Goal: Task Accomplishment & Management: Manage account settings

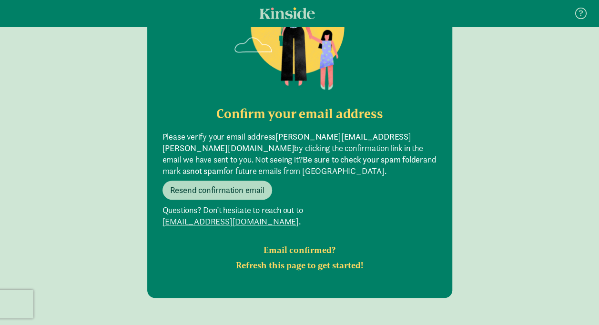
scroll to position [139, 0]
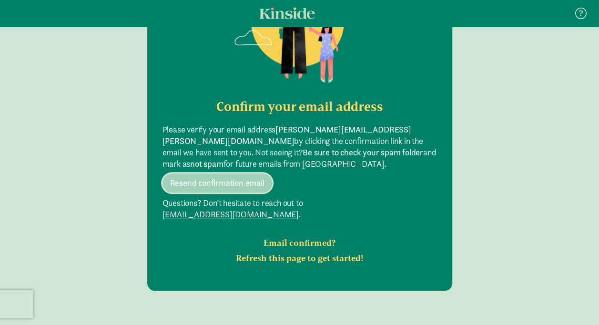
click at [217, 177] on span "Resend confirmation email" at bounding box center [217, 182] width 94 height 11
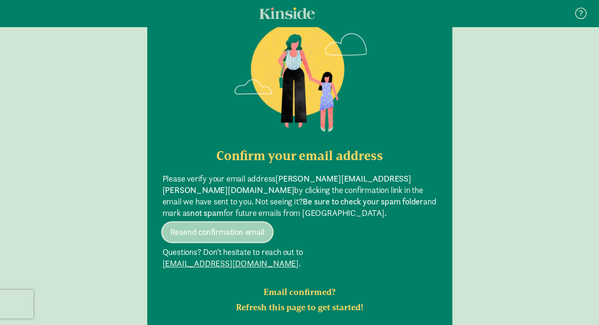
scroll to position [0, 0]
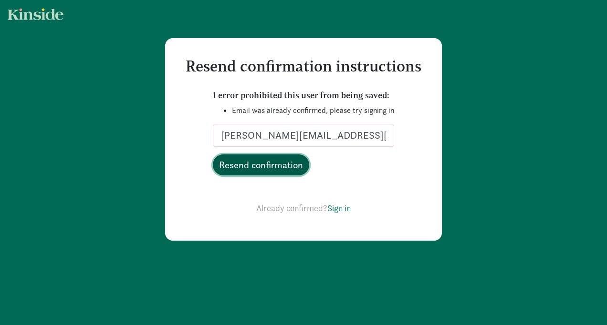
click at [264, 166] on input "Resend confirmation" at bounding box center [261, 165] width 96 height 21
click at [252, 163] on input "Resend confirmation" at bounding box center [261, 165] width 96 height 21
click at [276, 170] on input "Resend confirmation" at bounding box center [261, 165] width 96 height 21
